Goal: Task Accomplishment & Management: Manage account settings

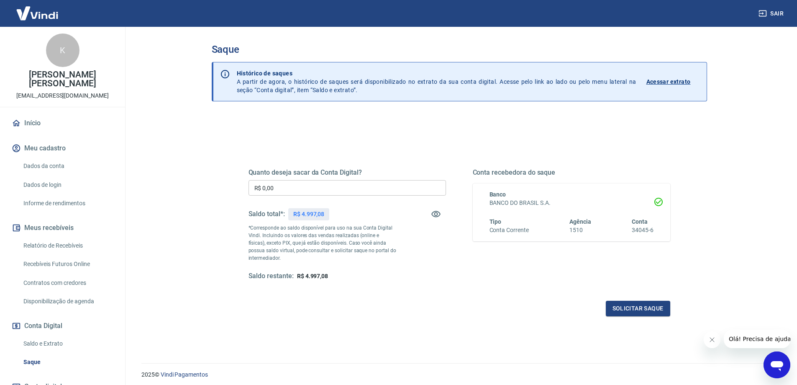
click at [288, 190] on input "R$ 0,00" at bounding box center [348, 187] width 198 height 15
type input "R$ 4.997,08"
click at [644, 307] on button "Solicitar saque" at bounding box center [638, 308] width 64 height 15
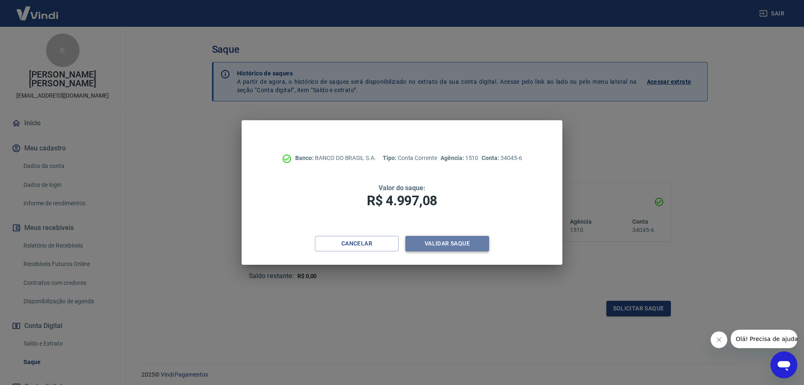
click at [452, 247] on button "Validar saque" at bounding box center [447, 243] width 84 height 15
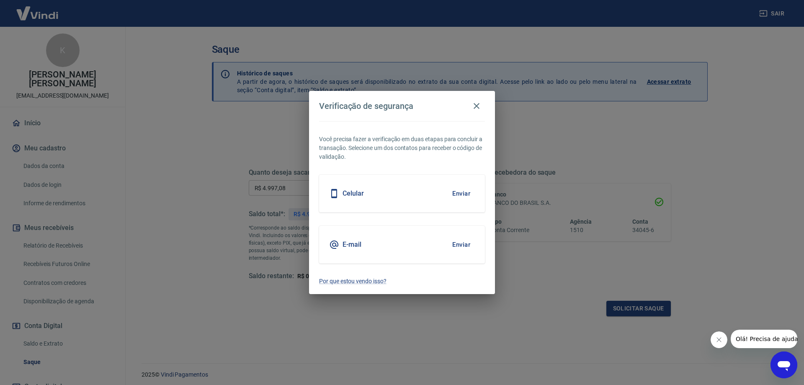
click at [370, 193] on div "Celular Enviar" at bounding box center [402, 194] width 166 height 38
click at [455, 195] on button "Enviar" at bounding box center [460, 194] width 27 height 18
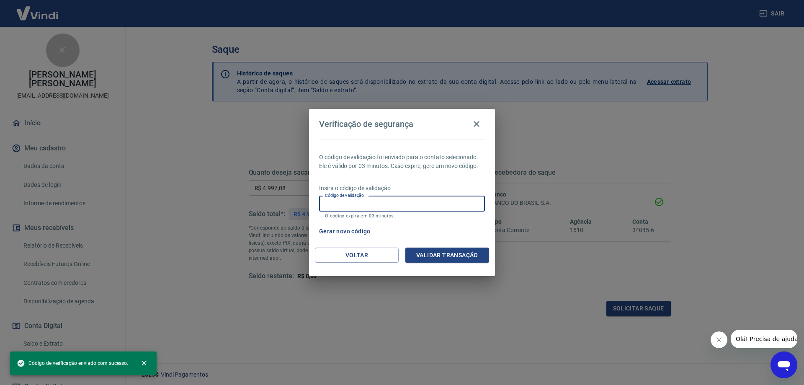
click at [455, 202] on input "Código de validação" at bounding box center [402, 203] width 166 height 15
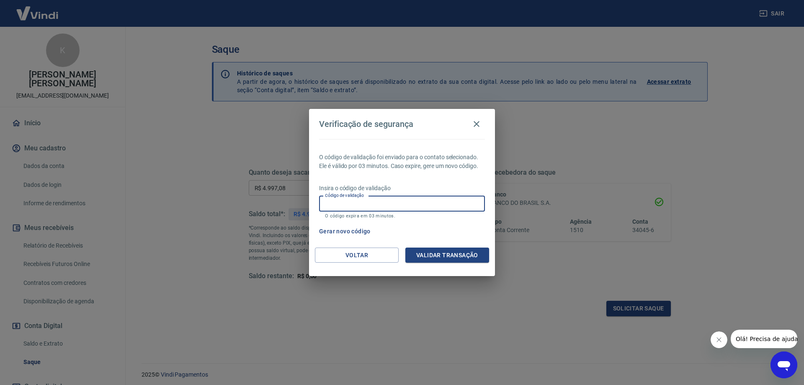
click at [466, 233] on div "Gerar novo código" at bounding box center [400, 231] width 169 height 15
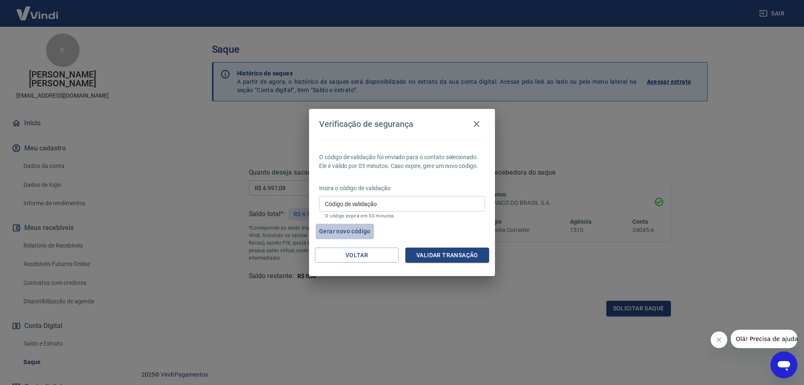
click at [337, 229] on button "Gerar novo código" at bounding box center [345, 231] width 58 height 15
click at [353, 258] on button "Voltar" at bounding box center [357, 254] width 84 height 15
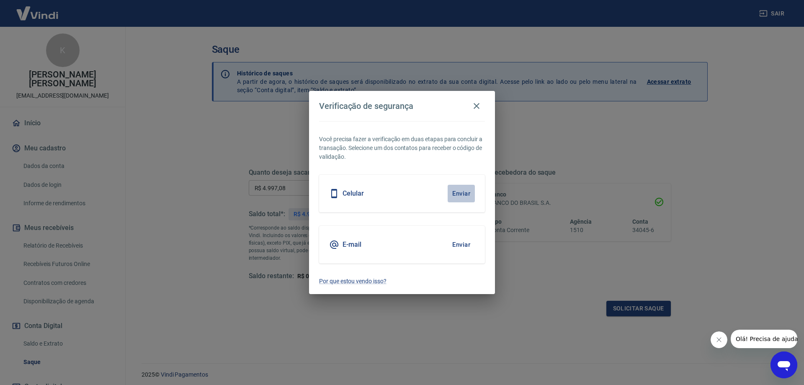
click at [460, 193] on button "Enviar" at bounding box center [460, 194] width 27 height 18
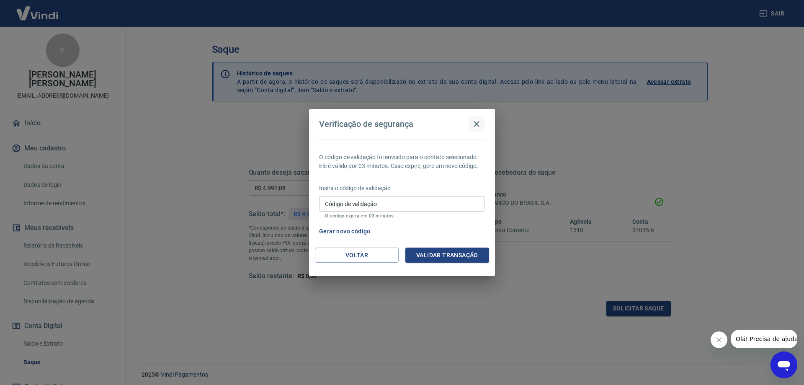
click at [481, 125] on button "button" at bounding box center [476, 124] width 17 height 17
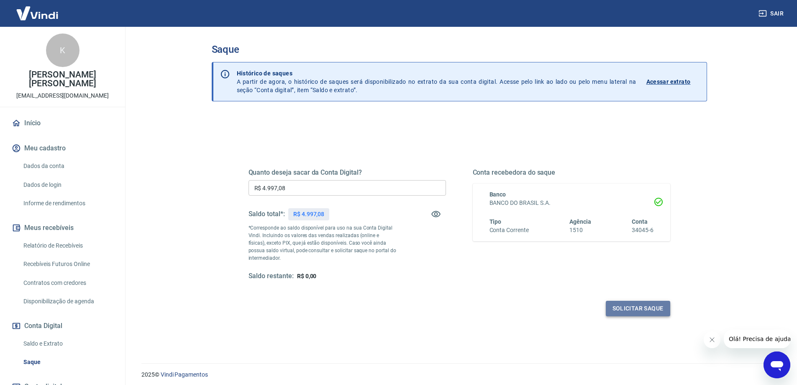
click at [636, 301] on button "Solicitar saque" at bounding box center [638, 308] width 64 height 15
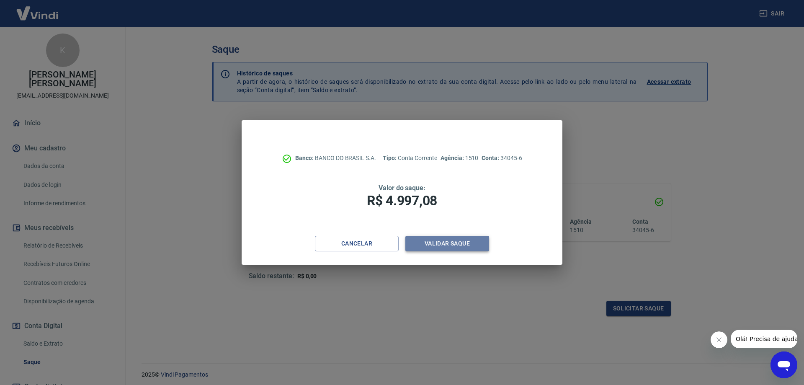
click at [434, 240] on button "Validar saque" at bounding box center [447, 243] width 84 height 15
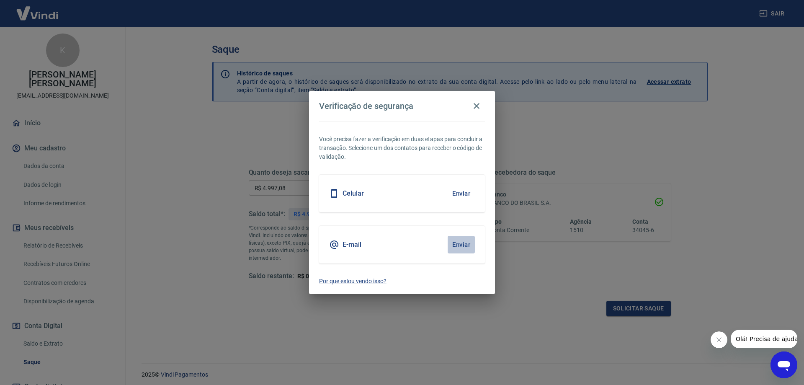
click at [458, 244] on button "Enviar" at bounding box center [460, 245] width 27 height 18
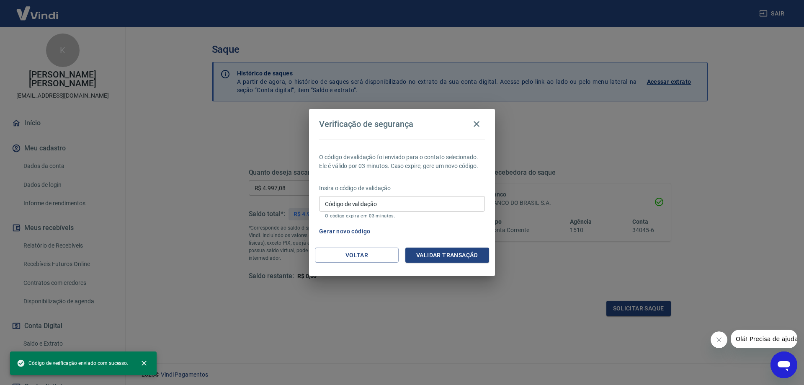
click at [355, 210] on input "Código de validação" at bounding box center [402, 203] width 166 height 15
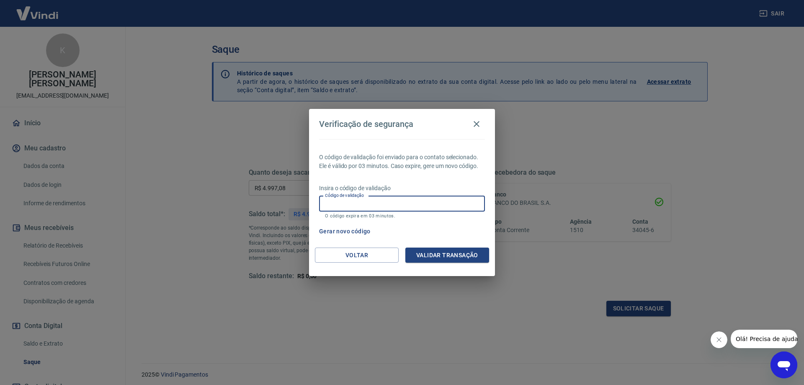
paste input "875424"
type input "875424"
click at [430, 251] on button "Validar transação" at bounding box center [447, 254] width 84 height 15
